Goal: Information Seeking & Learning: Learn about a topic

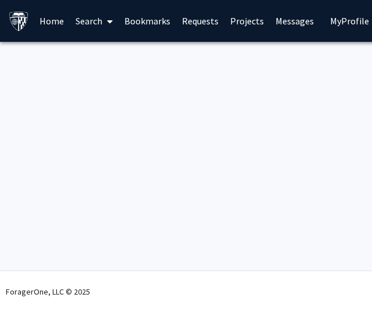
click at [106, 23] on span at bounding box center [107, 21] width 10 height 41
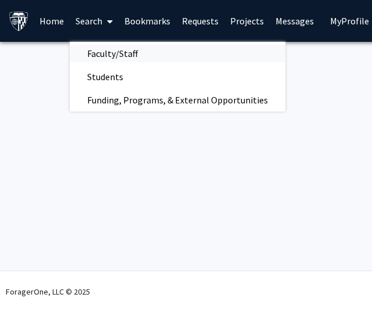
click at [122, 44] on span "Faculty/Staff" at bounding box center [112, 53] width 85 height 23
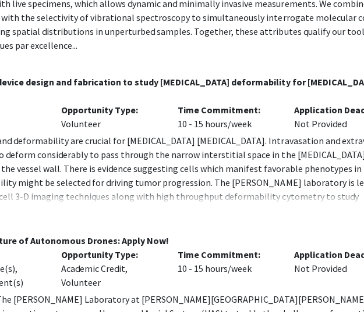
scroll to position [5725, 274]
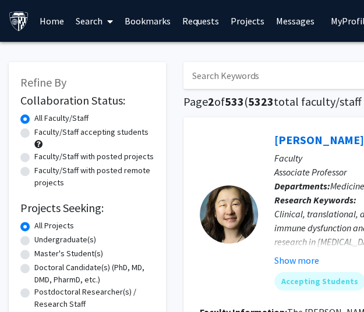
click at [34, 256] on label "Master's Student(s)" at bounding box center [68, 254] width 69 height 12
click at [34, 255] on input "Master's Student(s)" at bounding box center [38, 252] width 8 height 8
radio input "true"
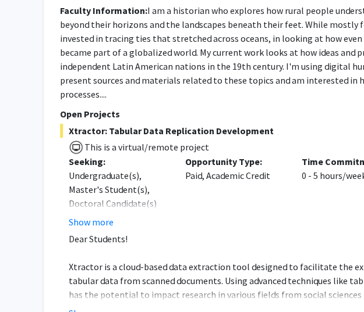
scroll to position [5469, 140]
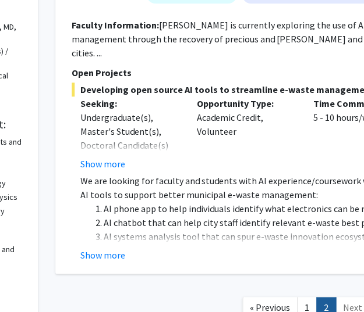
scroll to position [318, 128]
